Goal: Task Accomplishment & Management: Complete application form

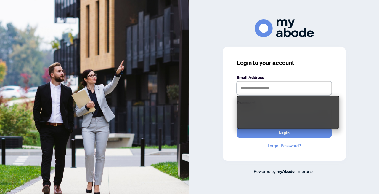
type input "**********"
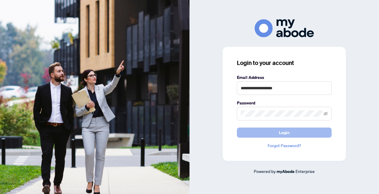
click at [273, 130] on button "Login" at bounding box center [284, 132] width 95 height 10
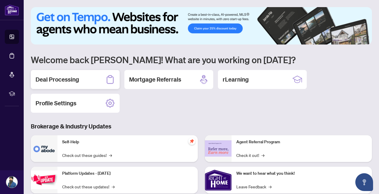
click at [71, 80] on h2 "Deal Processing" at bounding box center [58, 79] width 44 height 8
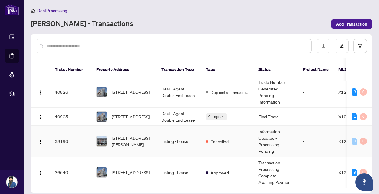
scroll to position [6, 0]
click at [339, 25] on span "Add Transaction" at bounding box center [351, 23] width 31 height 9
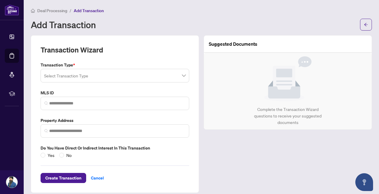
click at [108, 75] on input "search" at bounding box center [112, 76] width 136 height 13
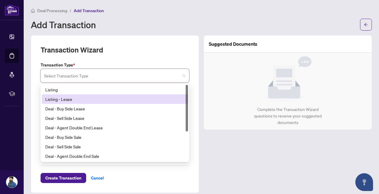
click at [70, 100] on div "Listing - Lease" at bounding box center [114, 99] width 139 height 7
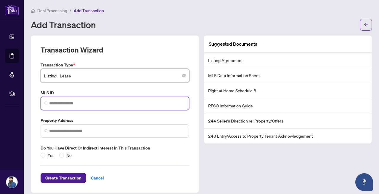
click at [76, 104] on input "search" at bounding box center [117, 103] width 136 height 6
paste input "*********"
type input "*********"
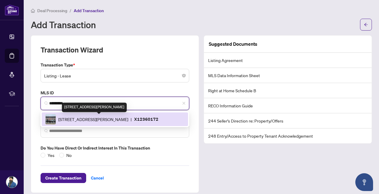
click at [110, 119] on span "2 Willow St, Brant, Ontario N3L 0K7, Canada" at bounding box center [93, 119] width 70 height 7
type input "**********"
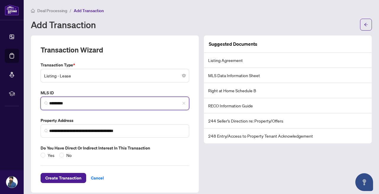
scroll to position [6, 0]
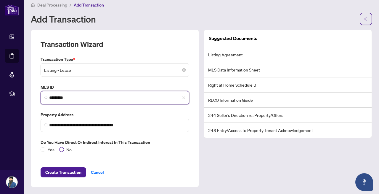
type input "*********"
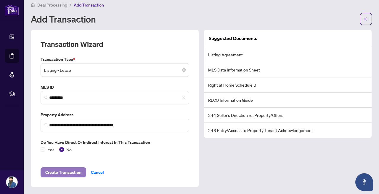
click at [64, 171] on span "Create Transaction" at bounding box center [63, 171] width 36 height 9
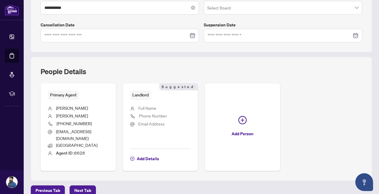
scroll to position [171, 0]
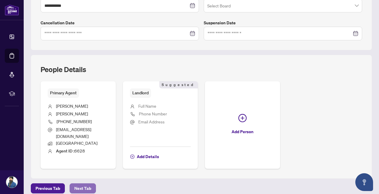
click at [84, 183] on span "Next Tab" at bounding box center [82, 187] width 17 height 9
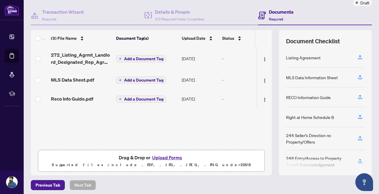
scroll to position [54, 0]
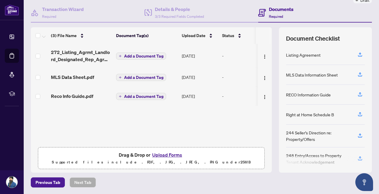
click at [155, 55] on span "Add a Document Tag" at bounding box center [143, 56] width 39 height 4
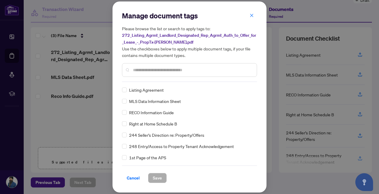
click at [129, 90] on div "Listing Agreement" at bounding box center [187, 89] width 131 height 7
click at [159, 180] on span "Save" at bounding box center [157, 177] width 9 height 9
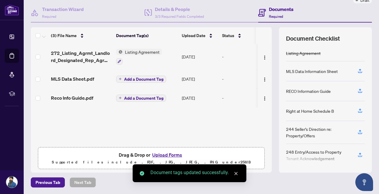
click at [134, 78] on span "Add a Document Tag" at bounding box center [143, 79] width 39 height 4
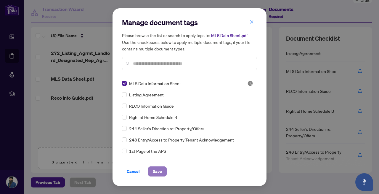
click at [160, 171] on span "Save" at bounding box center [157, 170] width 9 height 9
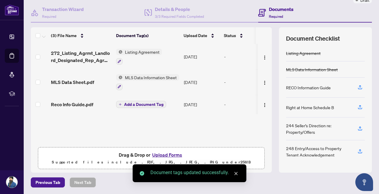
click at [149, 104] on span "Add a Document Tag" at bounding box center [143, 104] width 39 height 4
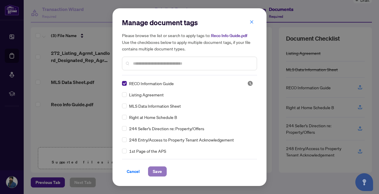
click at [155, 171] on span "Save" at bounding box center [157, 170] width 9 height 9
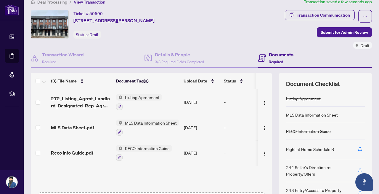
scroll to position [0, 0]
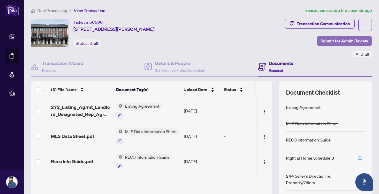
click at [335, 42] on span "Submit for Admin Review" at bounding box center [344, 40] width 47 height 9
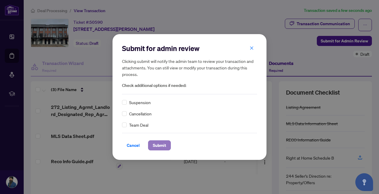
click at [161, 145] on span "Submit" at bounding box center [159, 144] width 13 height 9
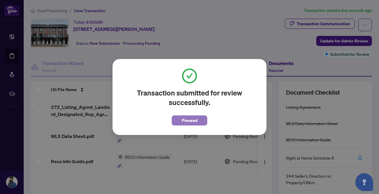
click at [187, 119] on span "Proceed" at bounding box center [190, 120] width 16 height 9
